Goal: Task Accomplishment & Management: Complete application form

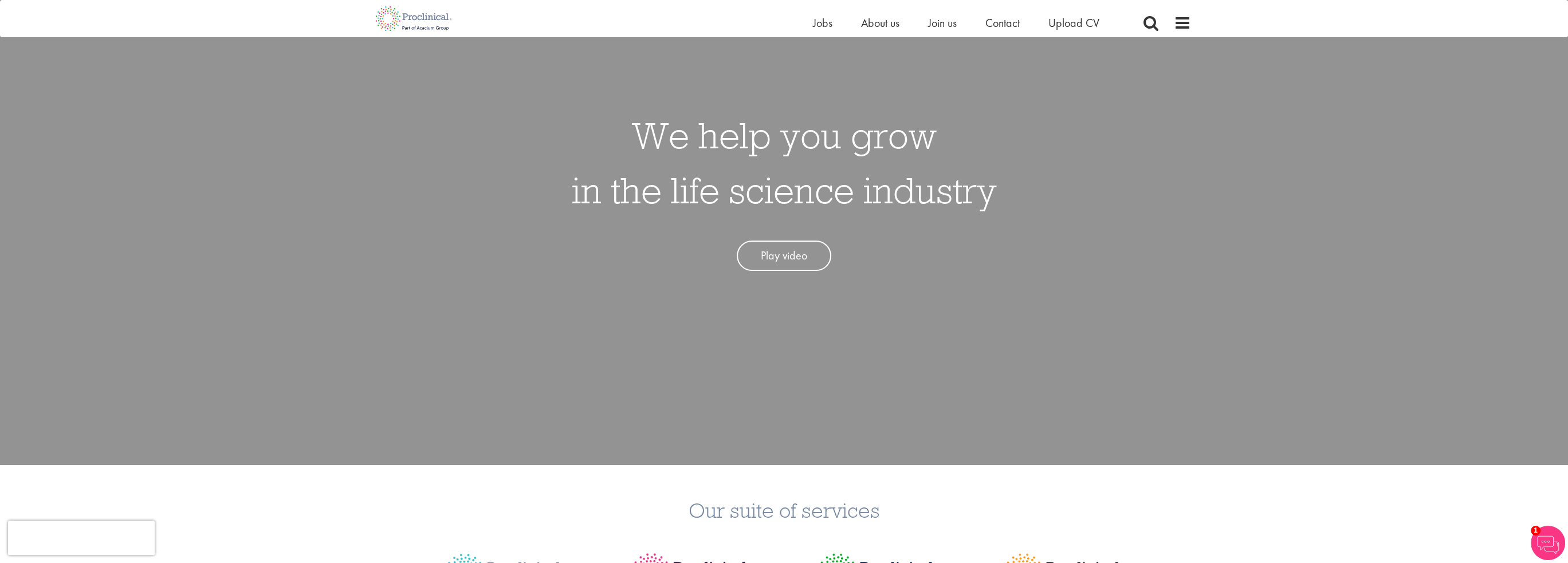
scroll to position [115, 0]
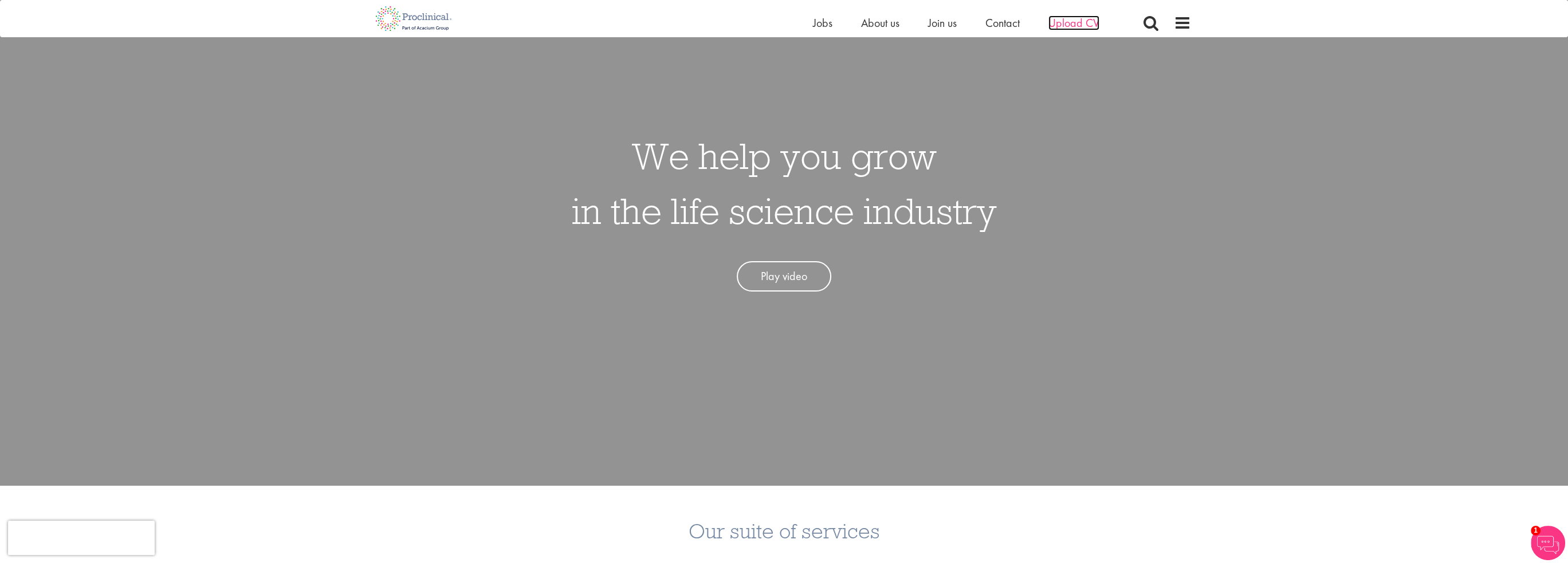
click at [1073, 24] on span "Upload CV" at bounding box center [1074, 23] width 51 height 15
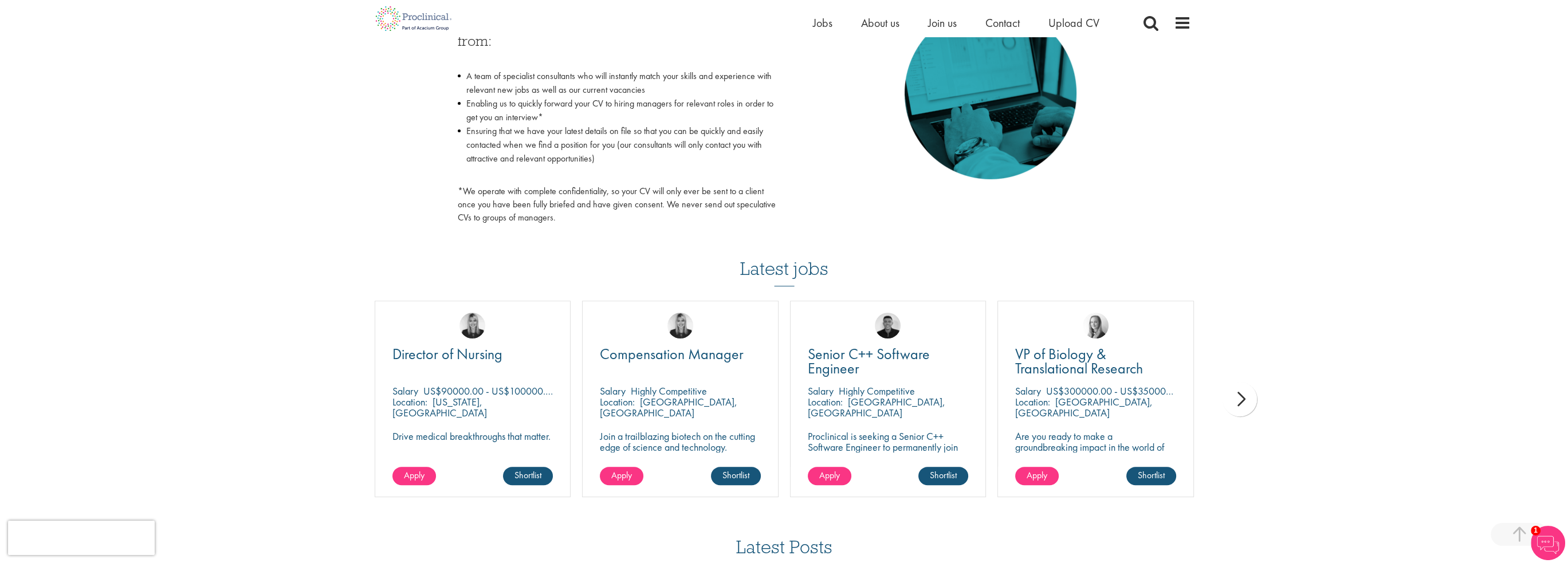
scroll to position [573, 0]
click at [1242, 402] on div "next" at bounding box center [1240, 398] width 35 height 35
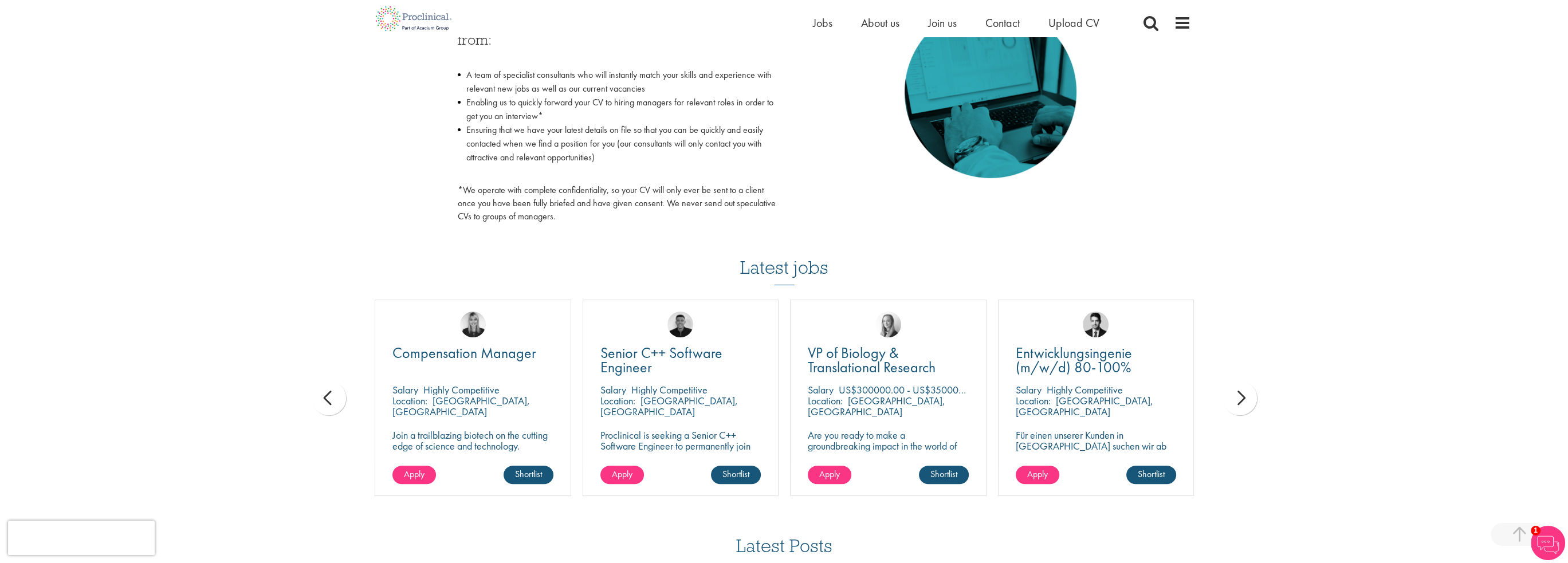
click at [1242, 402] on div "next" at bounding box center [1240, 398] width 35 height 35
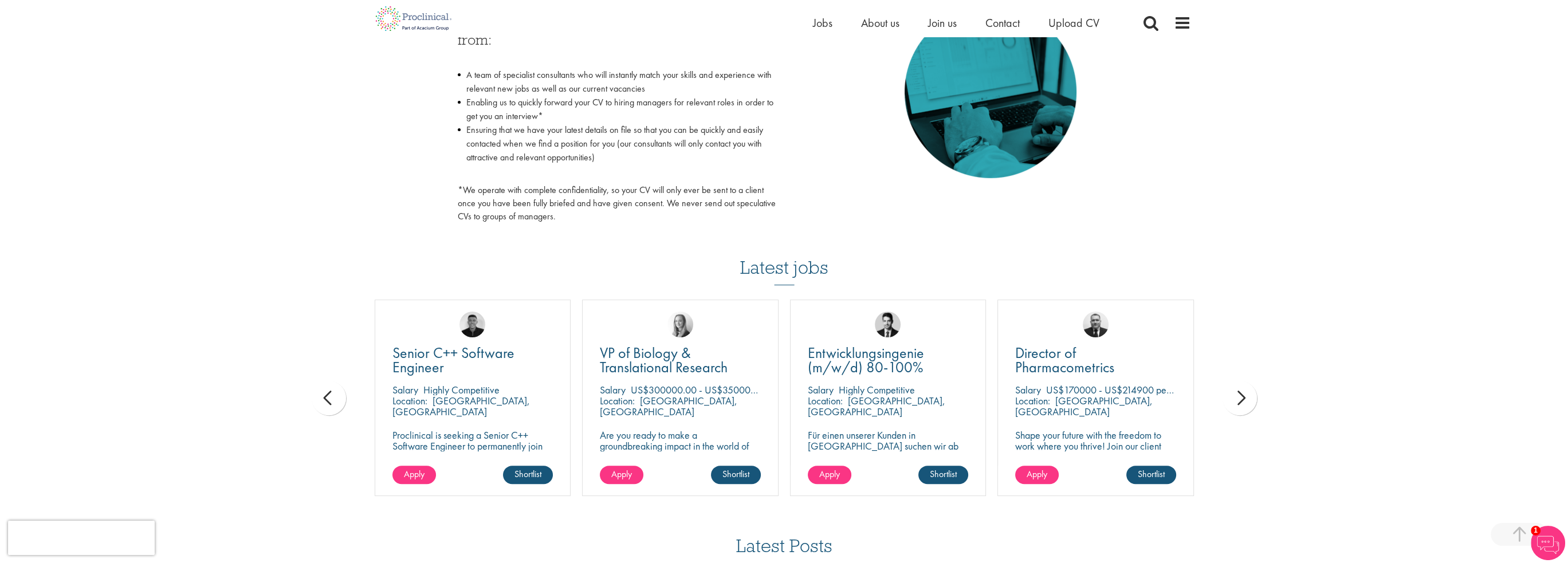
click at [1242, 402] on div "next" at bounding box center [1240, 398] width 35 height 35
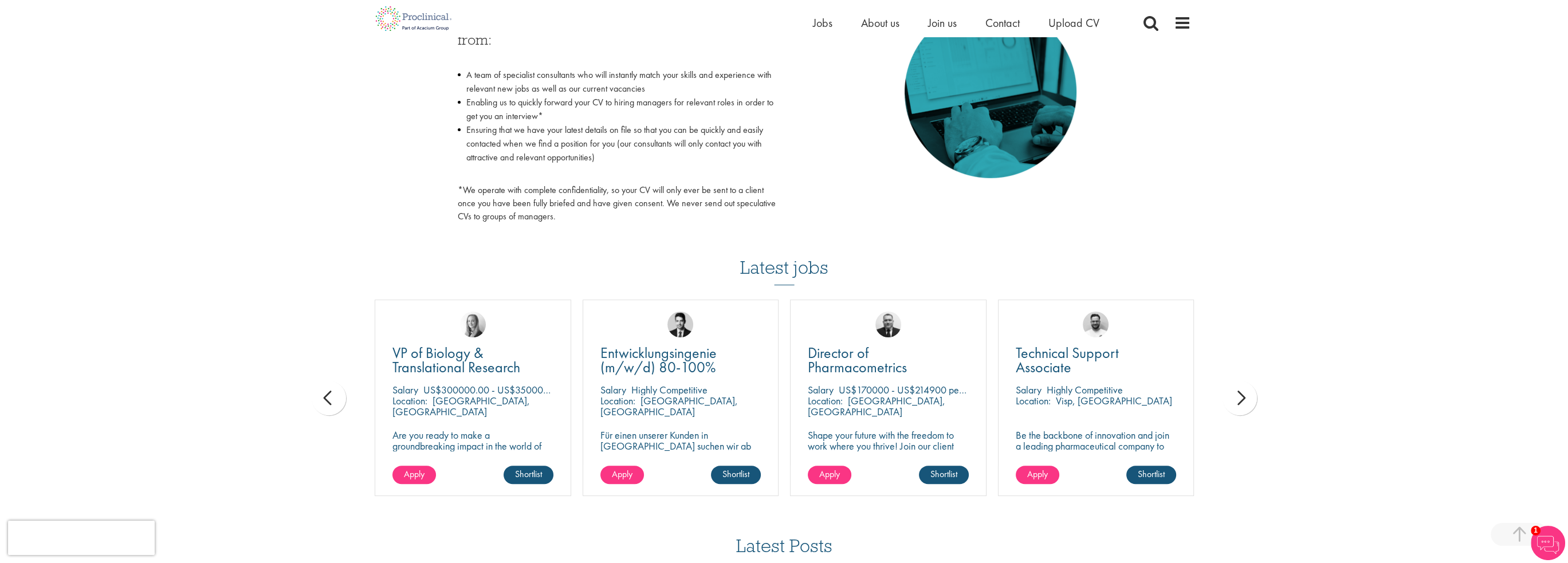
click at [1242, 402] on div "next" at bounding box center [1240, 398] width 35 height 35
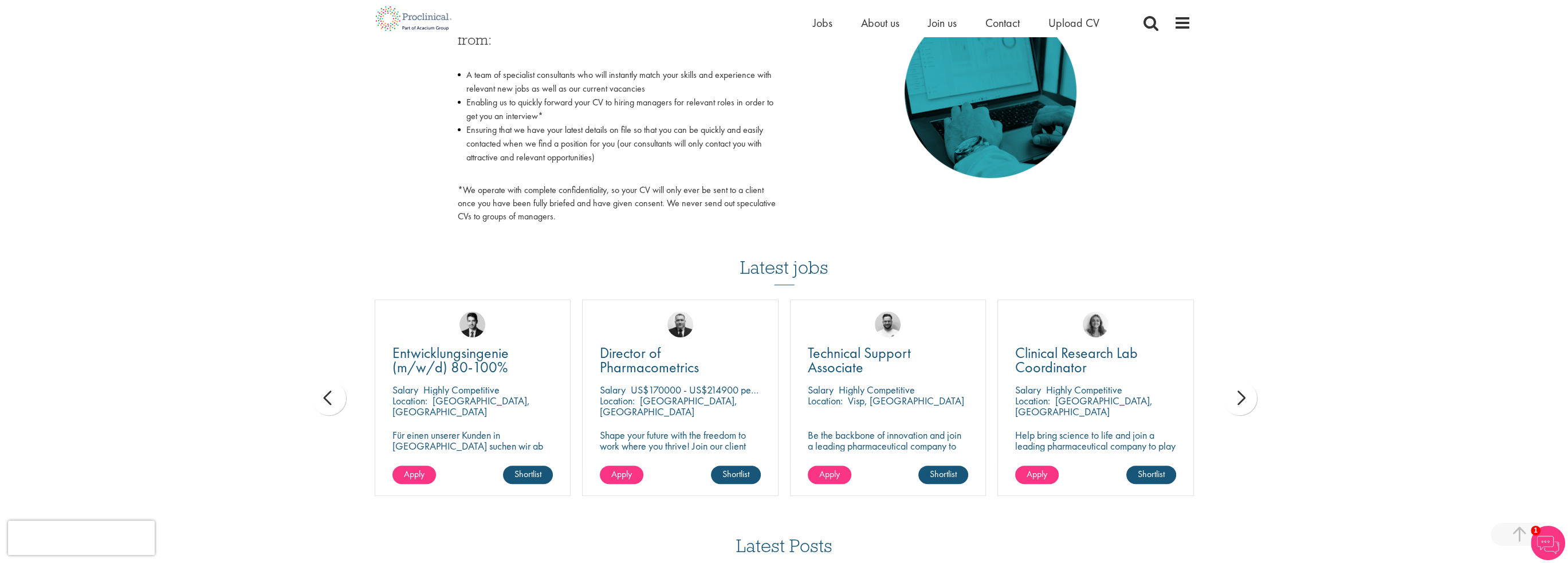
click at [1242, 402] on div "next" at bounding box center [1240, 398] width 35 height 35
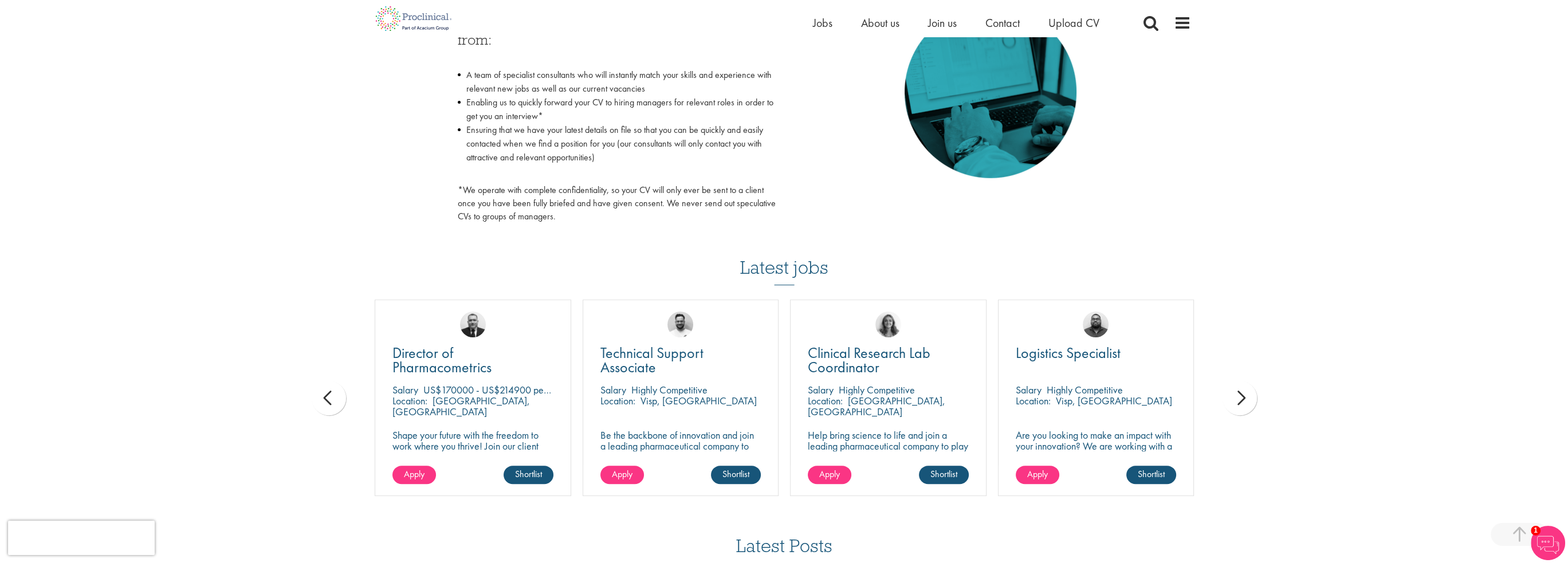
click at [1242, 402] on div "next" at bounding box center [1240, 398] width 35 height 35
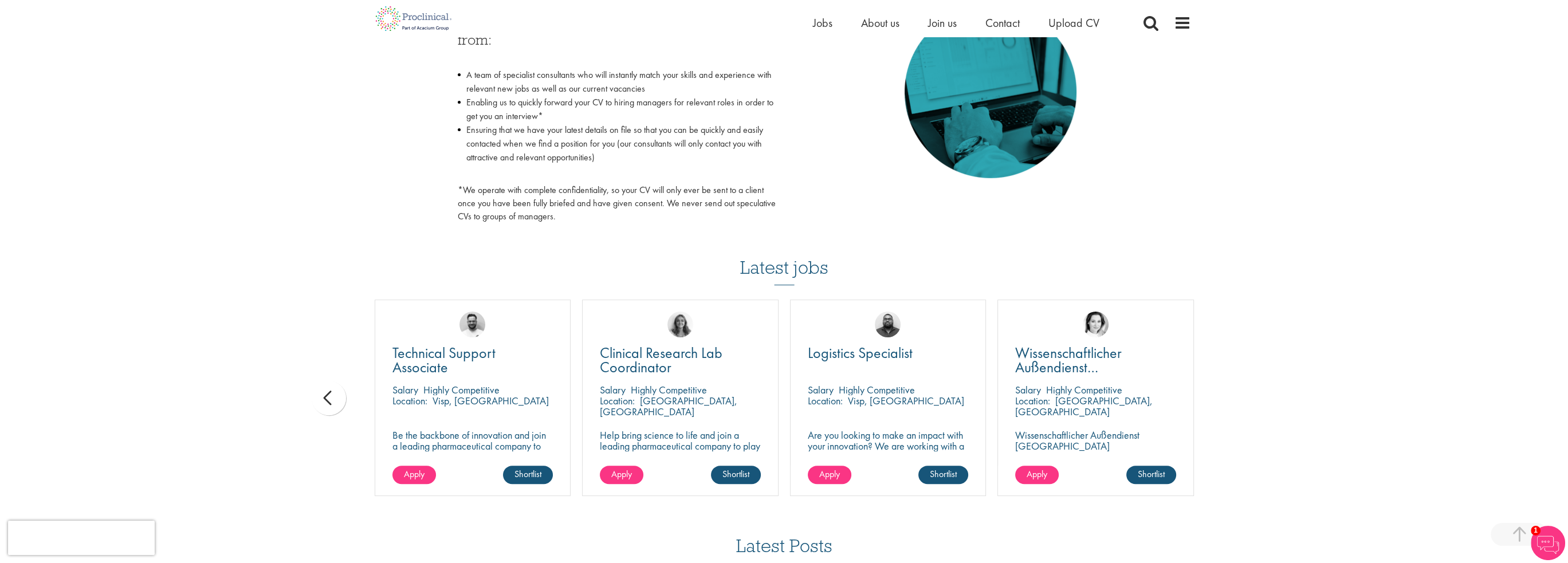
click at [1242, 402] on div "You are here: Home > Upload CV Upload CV Start getting matched with new jobs as…" at bounding box center [784, 123] width 1568 height 1392
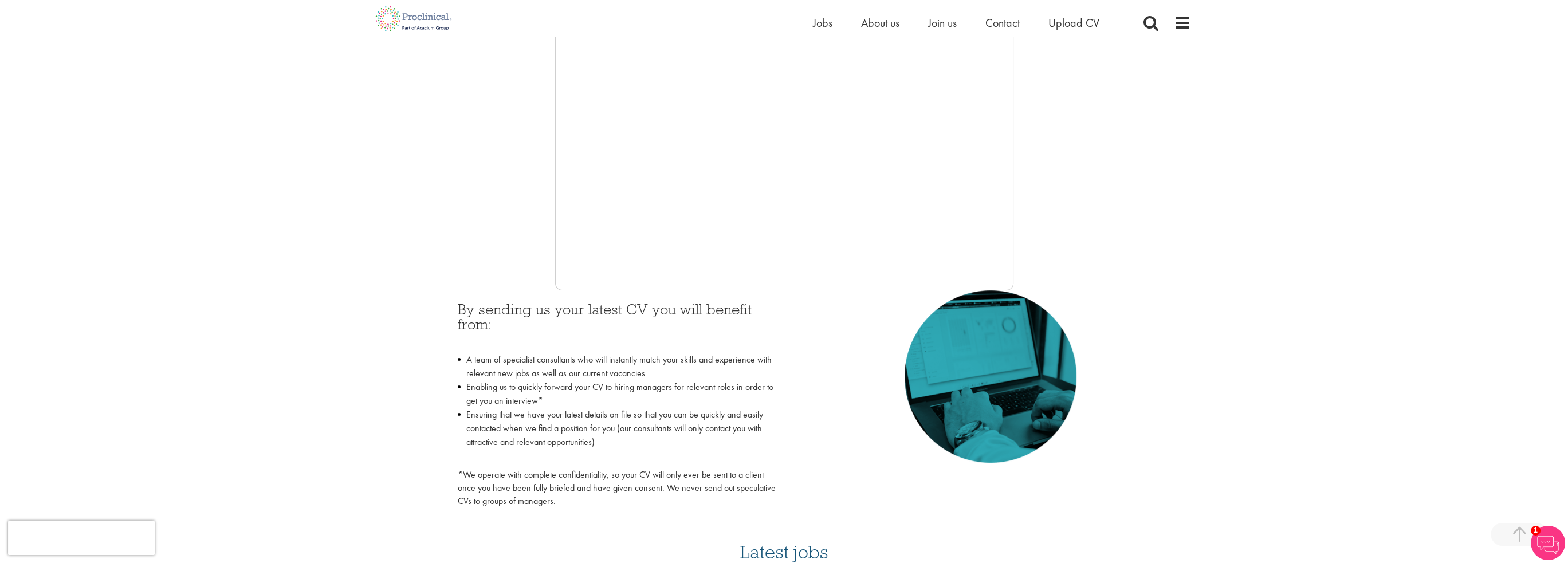
scroll to position [287, 0]
click at [1538, 529] on span "1" at bounding box center [1536, 531] width 10 height 10
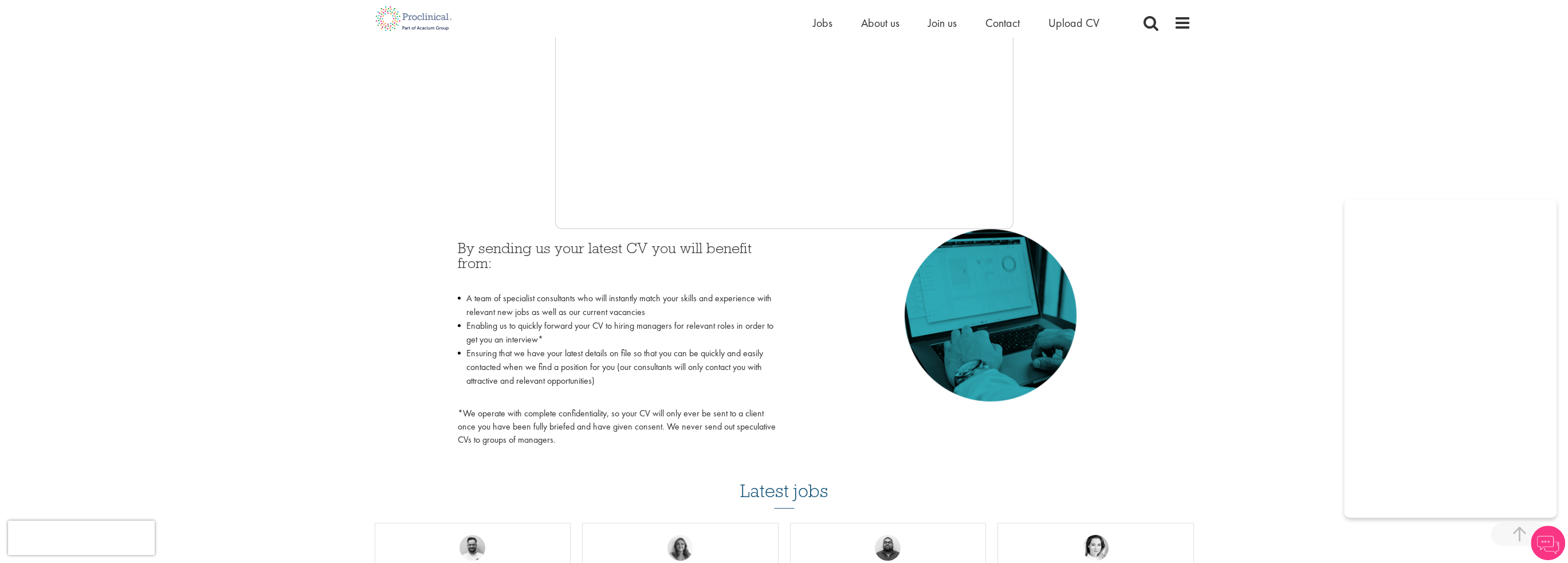
scroll to position [344, 0]
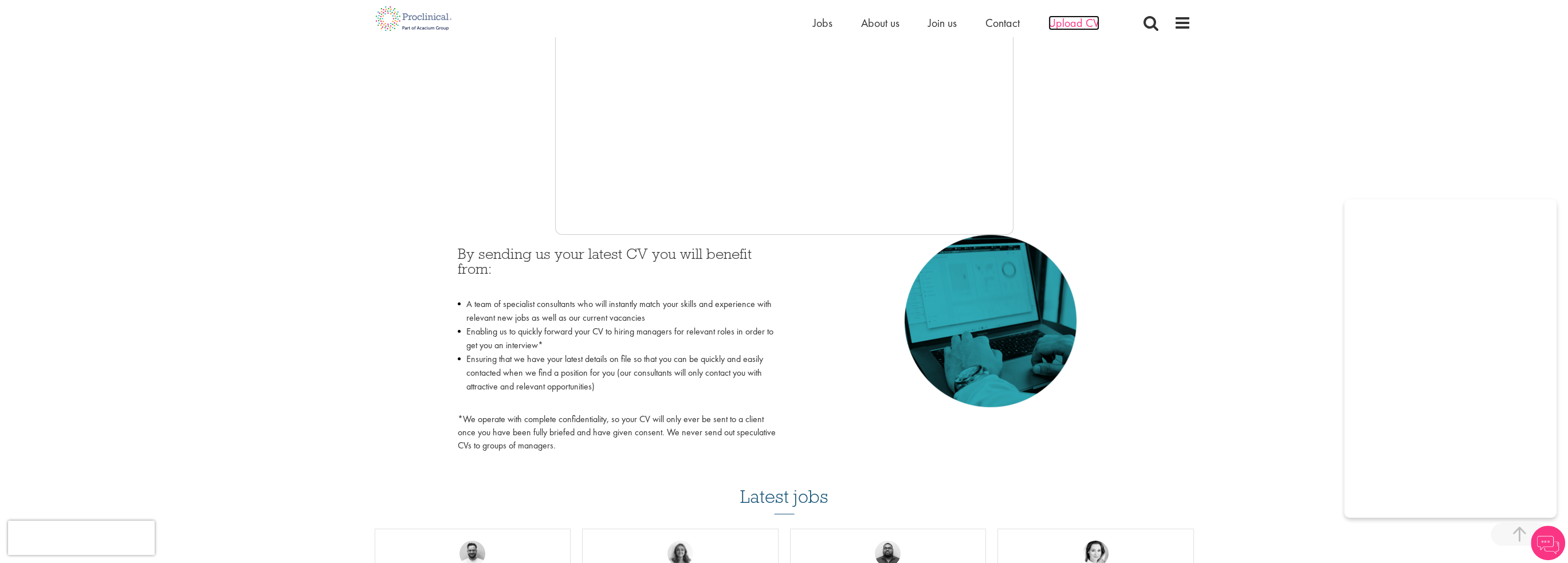
click at [1077, 19] on span "Upload CV" at bounding box center [1074, 23] width 51 height 15
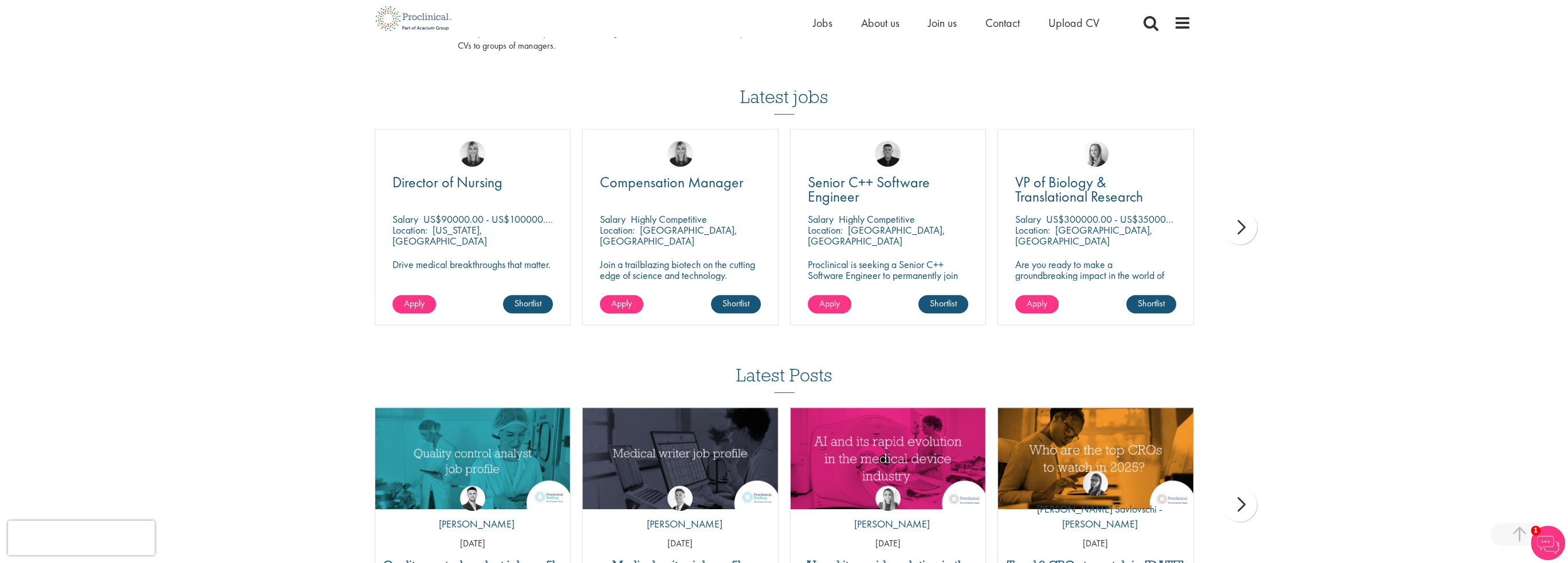
scroll to position [745, 0]
